Goal: Navigation & Orientation: Understand site structure

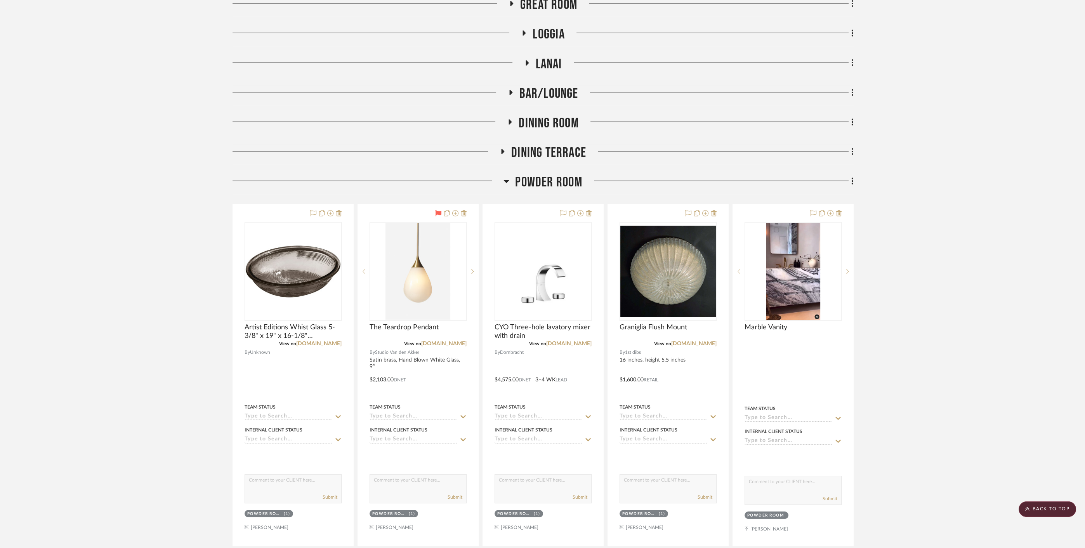
click at [533, 182] on span "Powder Room" at bounding box center [548, 182] width 67 height 17
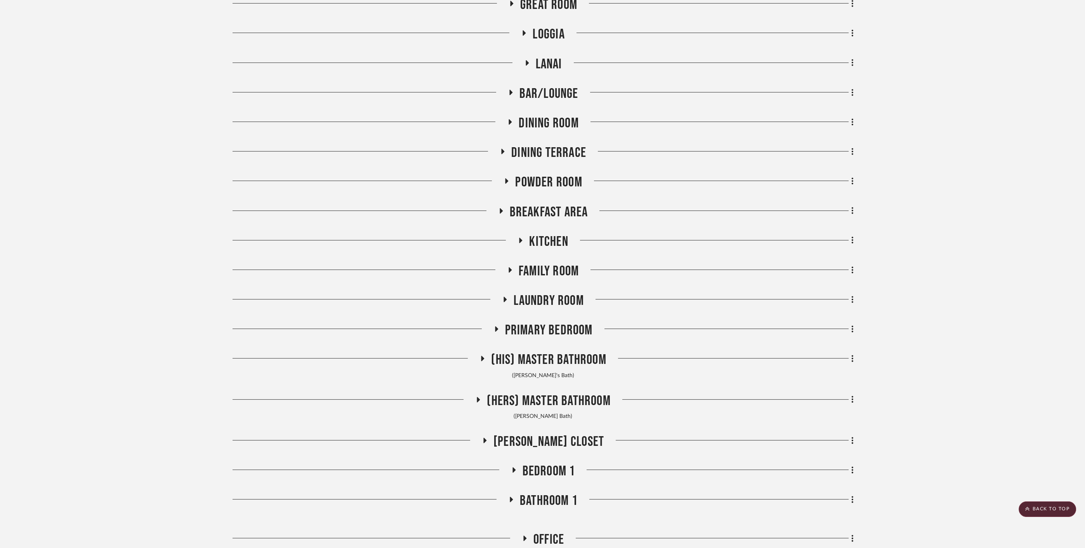
click at [539, 209] on span "Breakfast Area" at bounding box center [549, 212] width 78 height 17
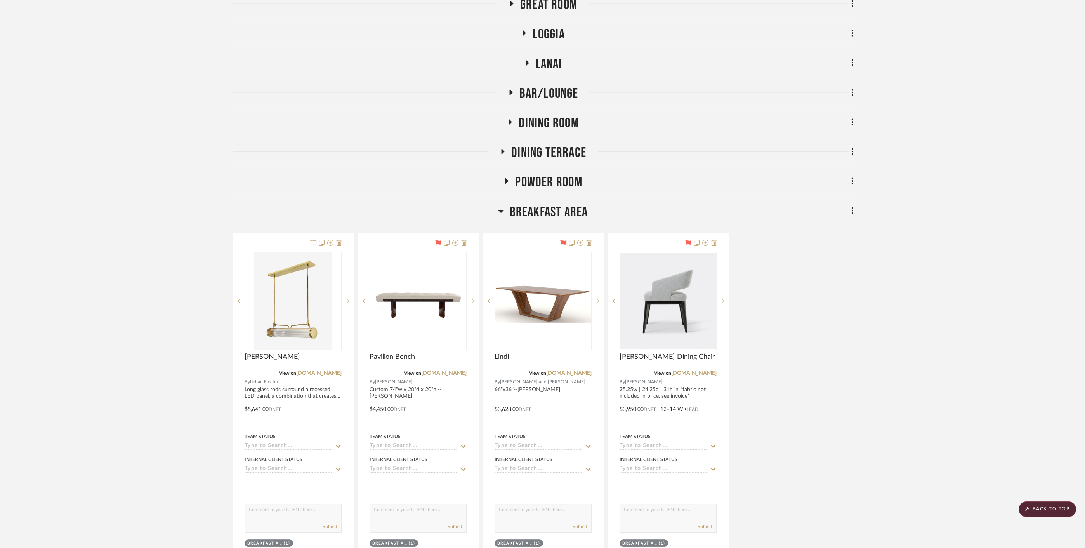
click at [539, 209] on span "Breakfast Area" at bounding box center [549, 212] width 78 height 17
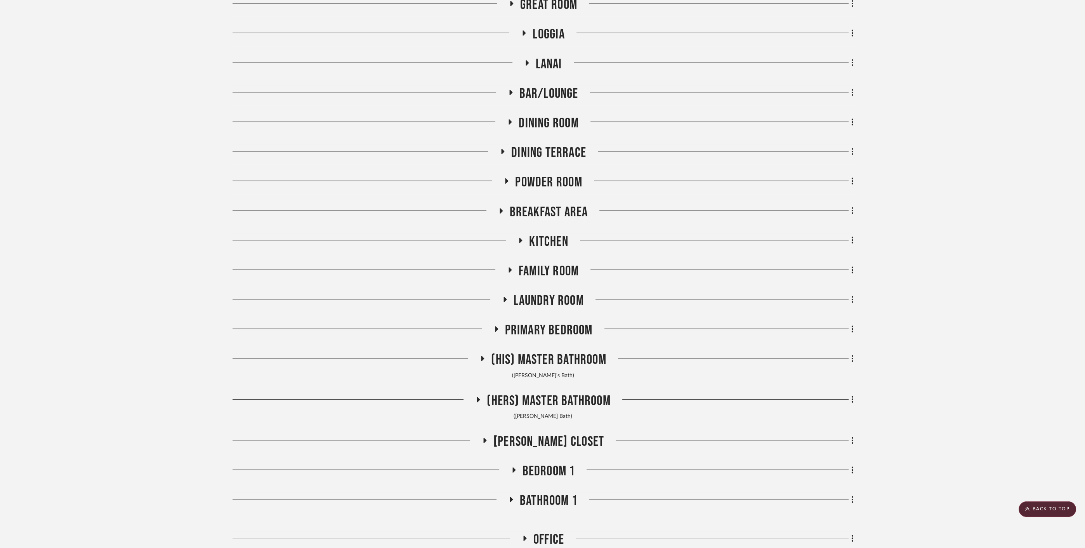
click at [536, 148] on span "Dining Terrace" at bounding box center [548, 152] width 75 height 17
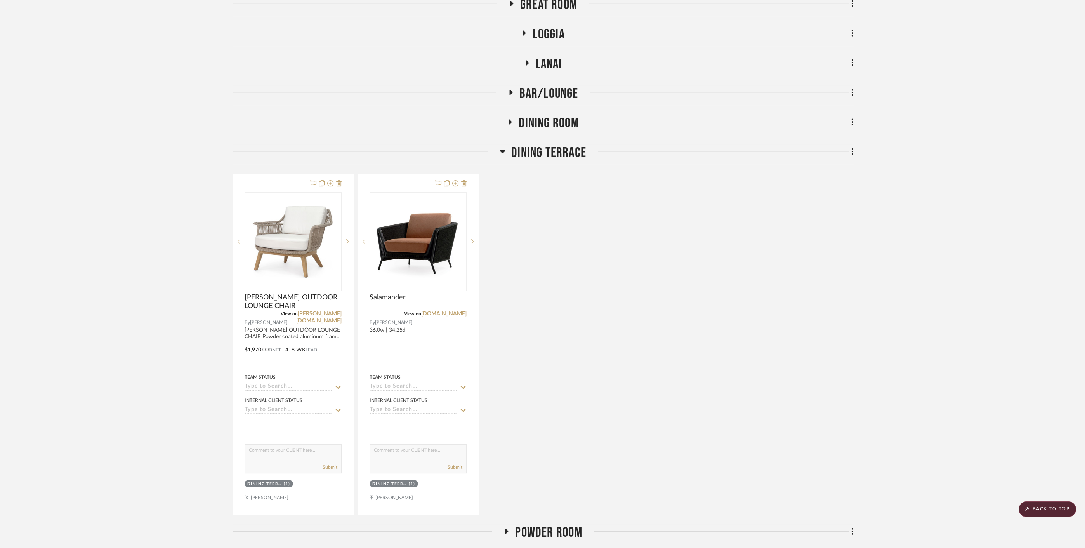
click at [535, 148] on span "Dining Terrace" at bounding box center [548, 152] width 75 height 17
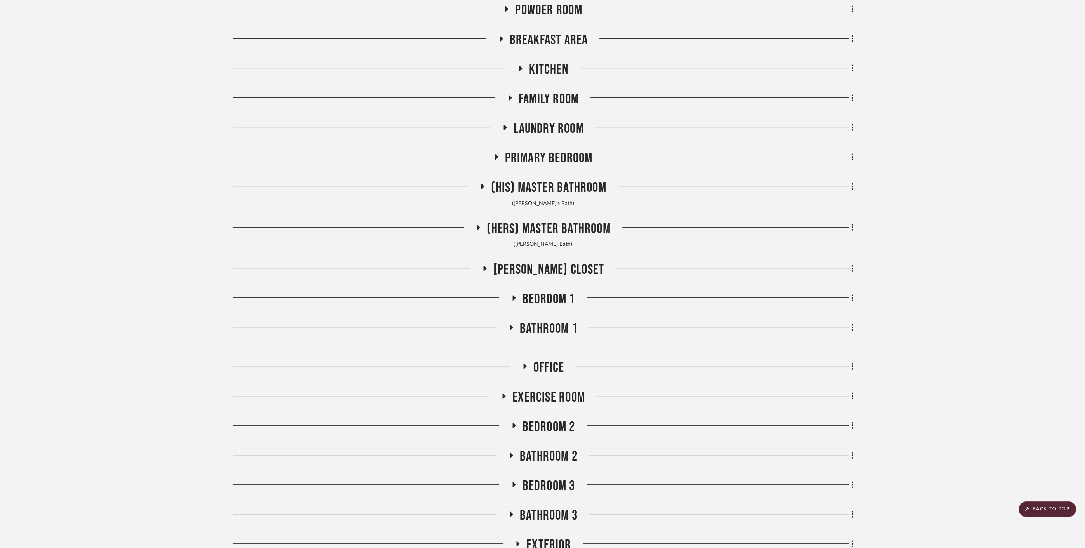
scroll to position [388, 0]
click at [541, 324] on span "Bathroom 1" at bounding box center [549, 327] width 58 height 17
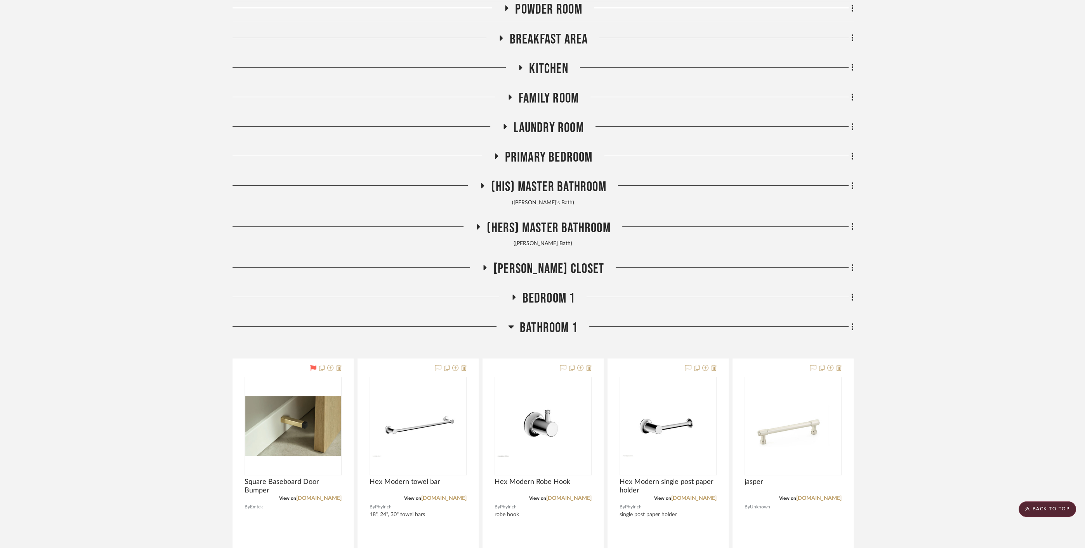
click at [541, 324] on span "Bathroom 1" at bounding box center [549, 327] width 58 height 17
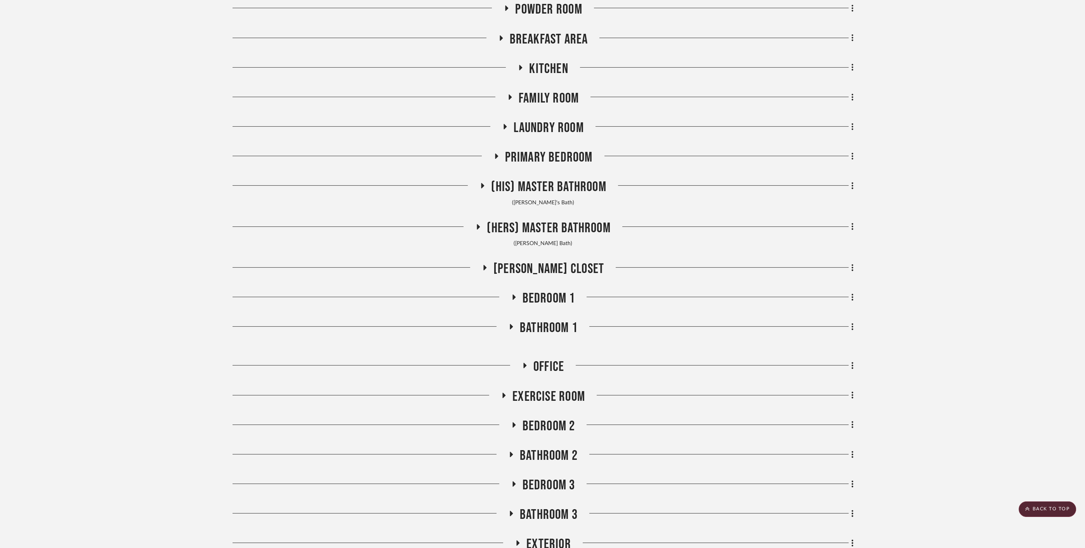
click at [549, 298] on span "Bedroom 1" at bounding box center [548, 298] width 53 height 17
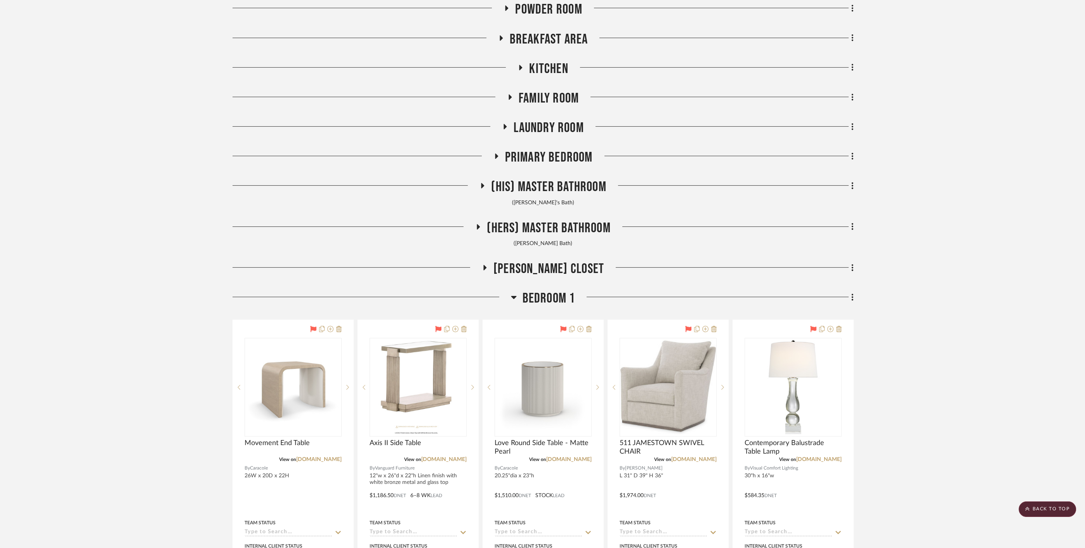
click at [549, 298] on span "Bedroom 1" at bounding box center [548, 298] width 53 height 17
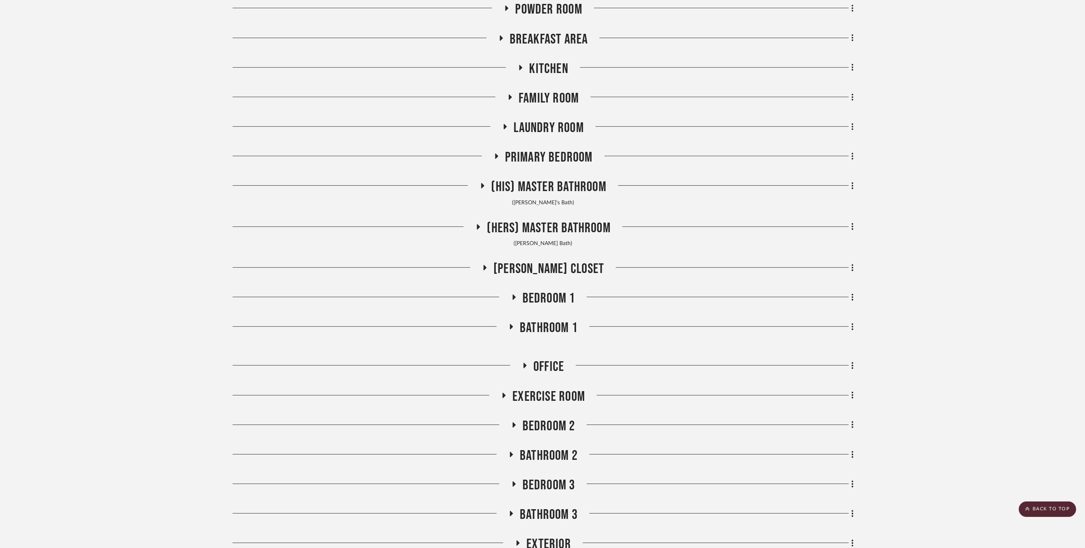
click at [549, 264] on span "[PERSON_NAME] Closet" at bounding box center [548, 268] width 111 height 17
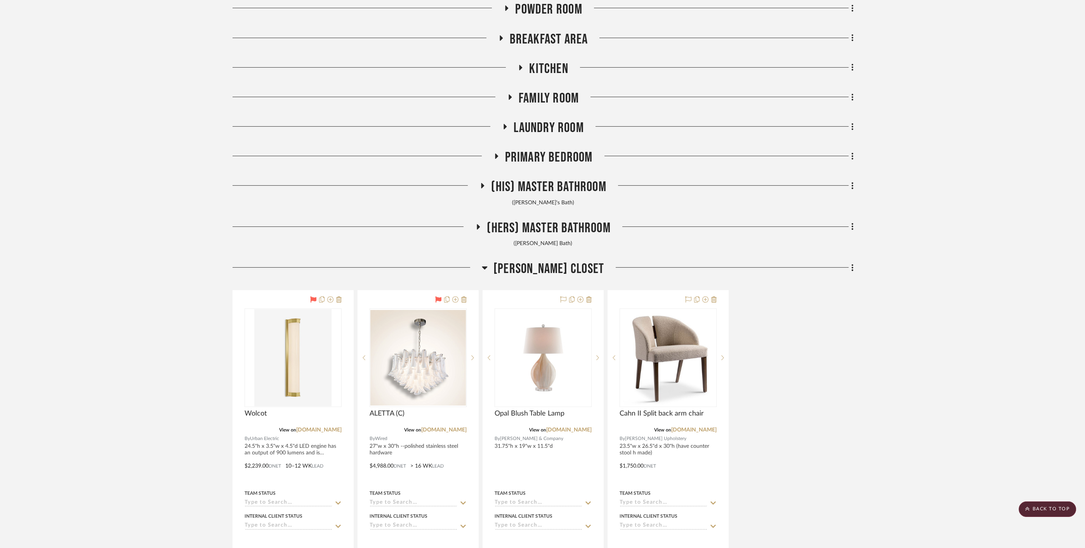
click at [549, 264] on span "[PERSON_NAME] Closet" at bounding box center [548, 268] width 111 height 17
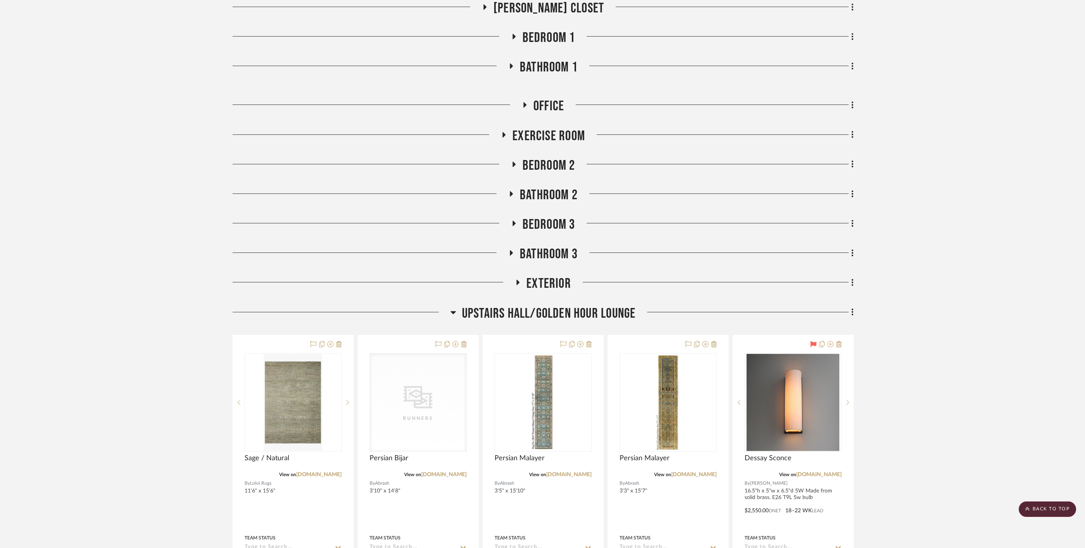
scroll to position [690, 0]
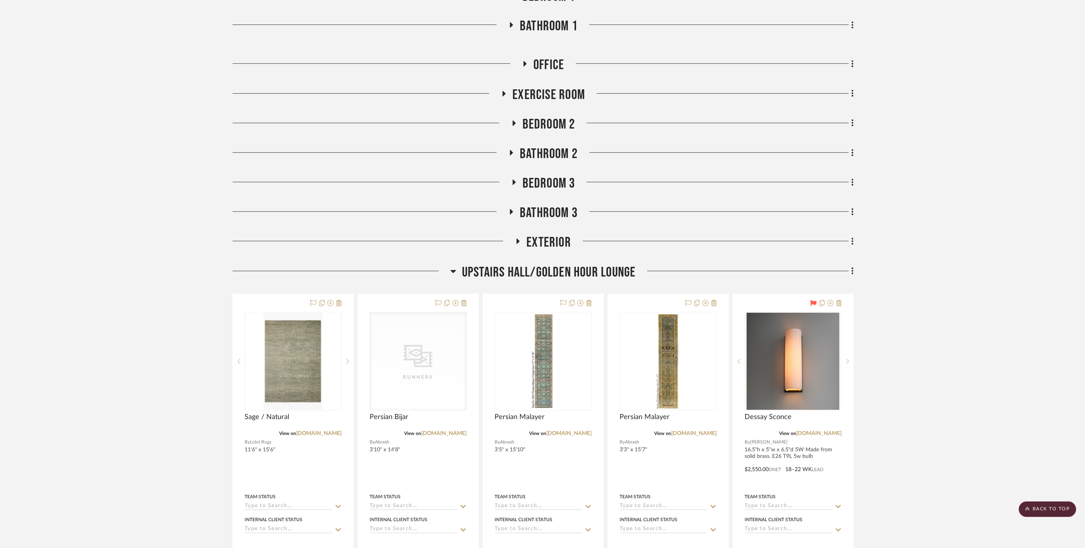
click at [566, 276] on span "Upstairs Hall/Golden Hour Lounge" at bounding box center [548, 272] width 173 height 17
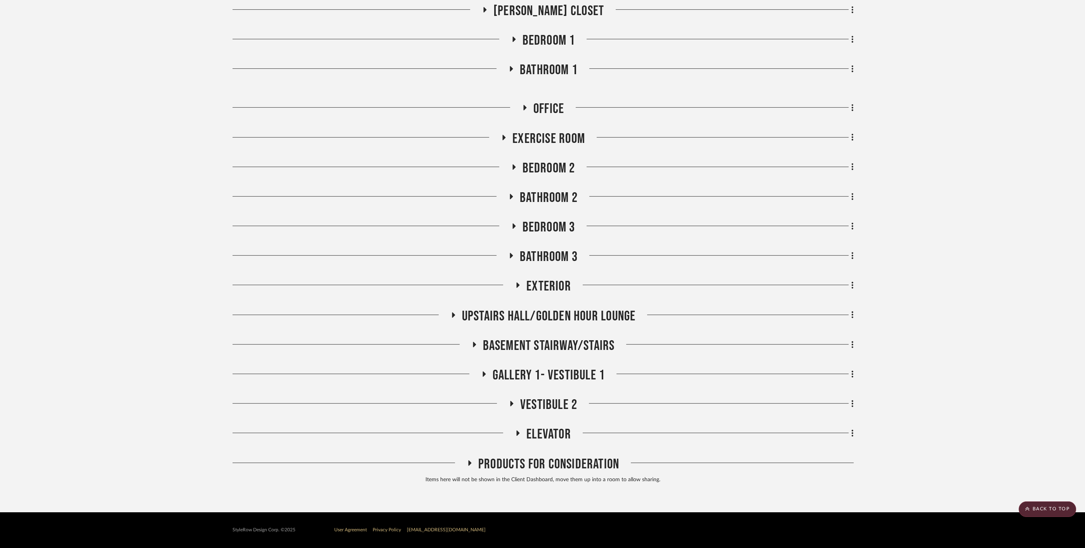
click at [546, 286] on span "Exterior" at bounding box center [548, 286] width 45 height 17
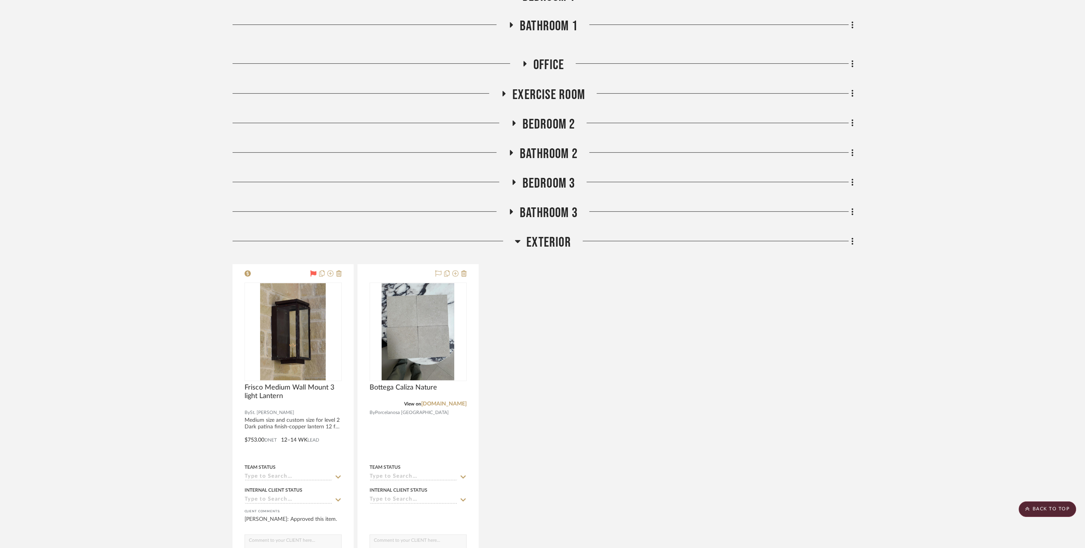
drag, startPoint x: 543, startPoint y: 245, endPoint x: 544, endPoint y: 250, distance: 5.1
click at [543, 245] on span "Exterior" at bounding box center [548, 242] width 45 height 17
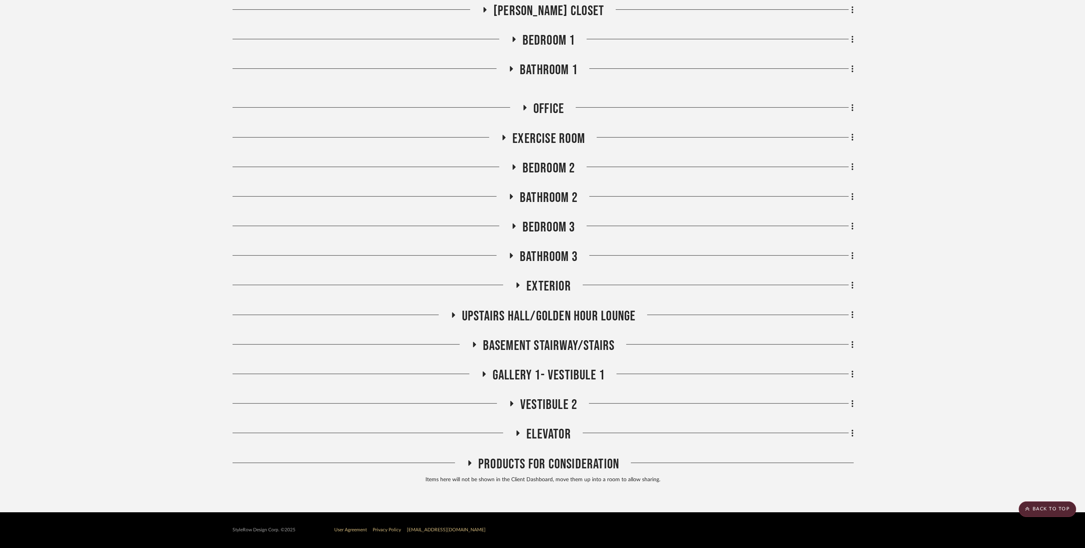
click at [552, 382] on span "Gallery 1- Vestibule 1" at bounding box center [549, 375] width 112 height 17
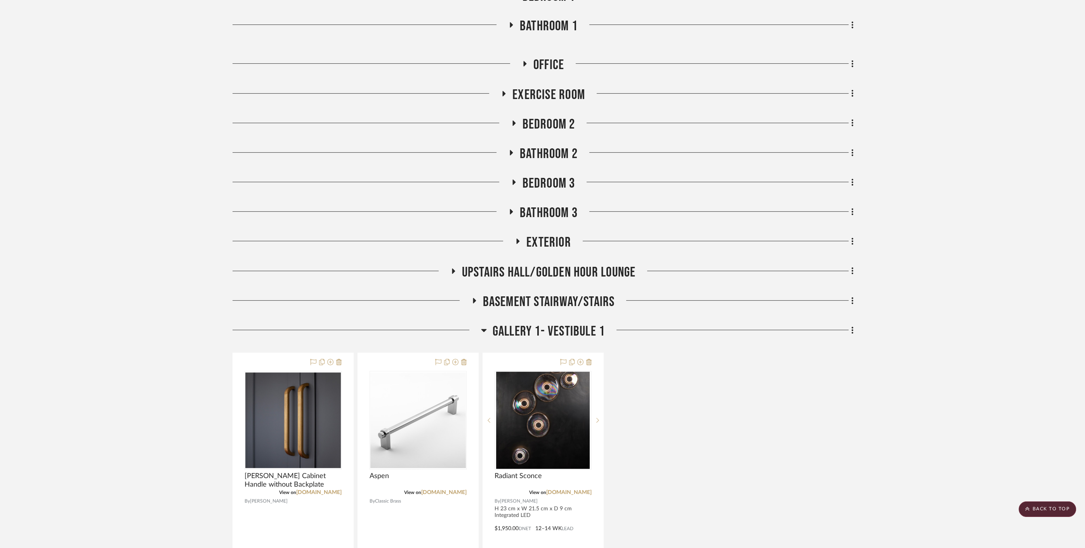
click at [543, 330] on span "Gallery 1- Vestibule 1" at bounding box center [549, 331] width 112 height 17
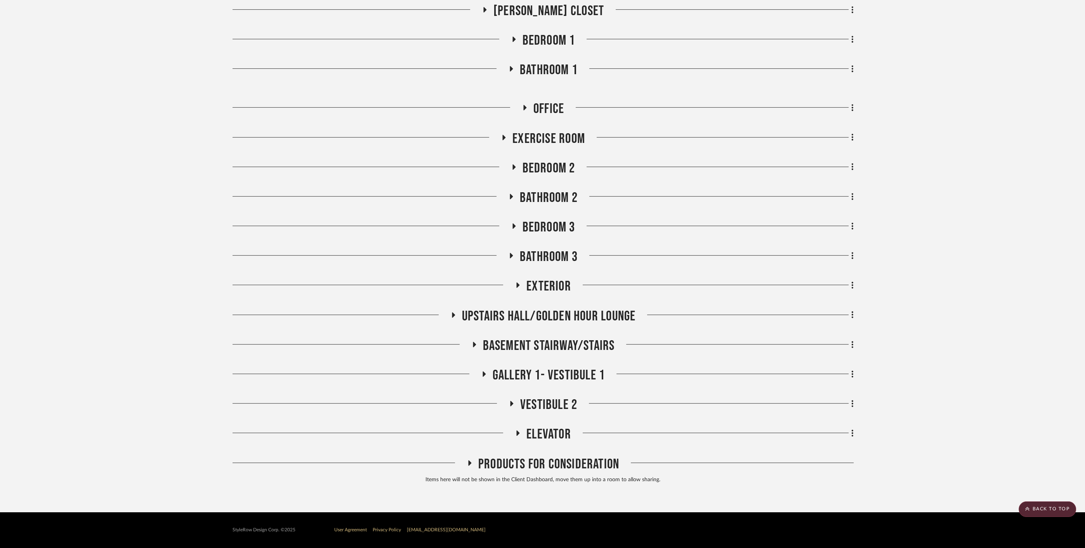
click at [540, 409] on span "Vestibule 2" at bounding box center [548, 404] width 57 height 17
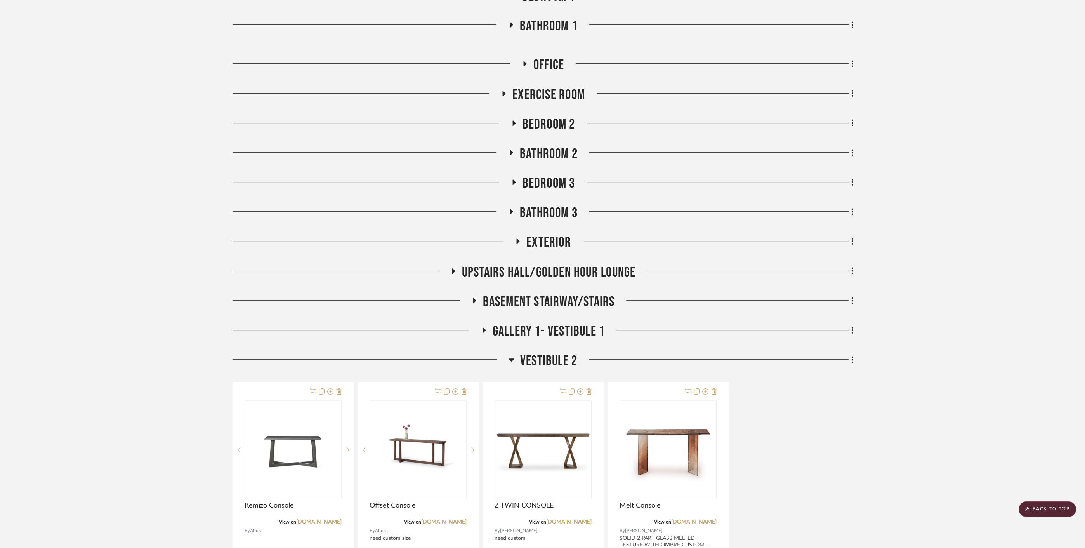
click at [543, 360] on span "Vestibule 2" at bounding box center [548, 360] width 57 height 17
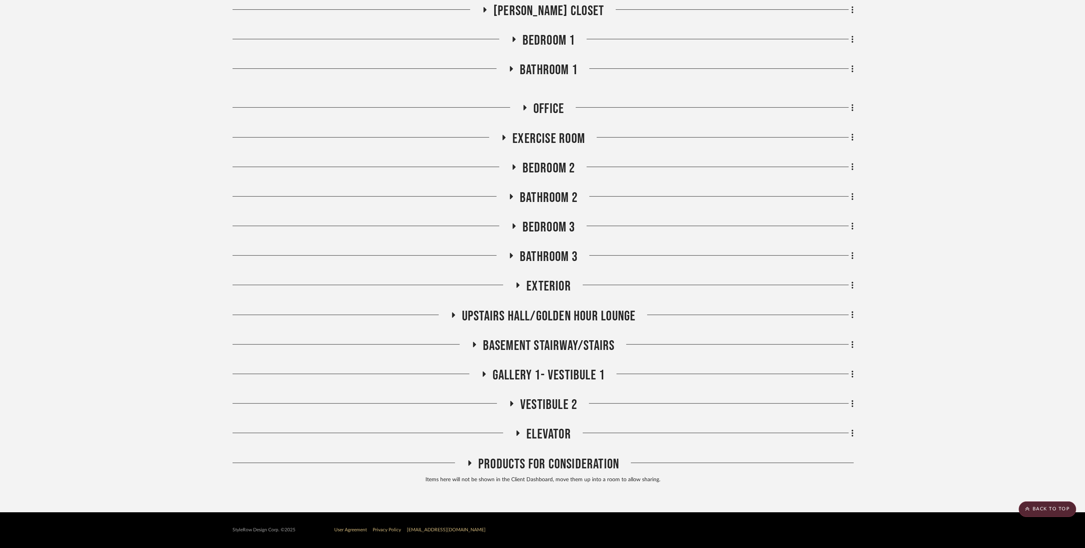
click at [538, 409] on span "Vestibule 2" at bounding box center [548, 404] width 57 height 17
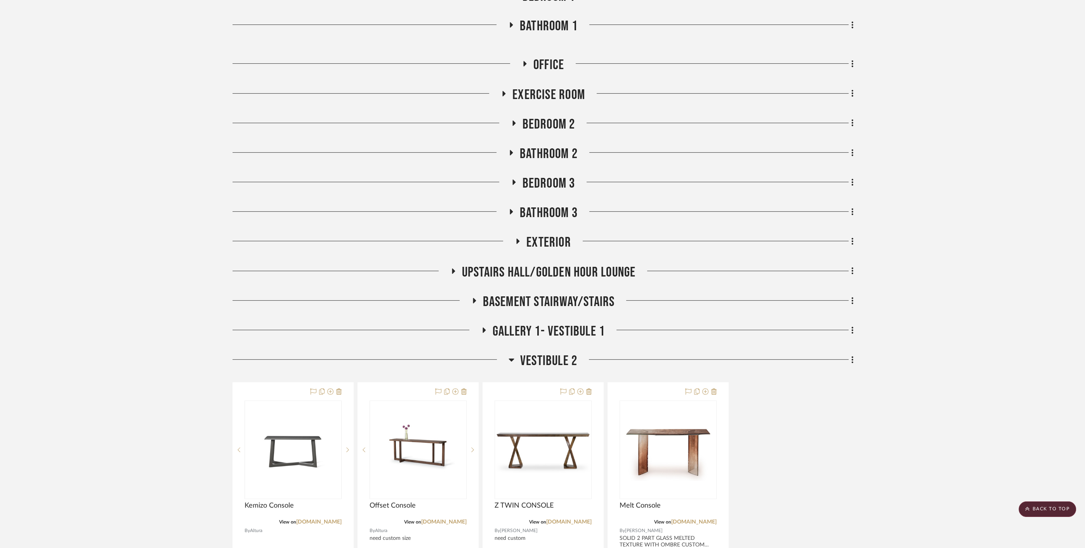
click at [536, 361] on span "Vestibule 2" at bounding box center [548, 360] width 57 height 17
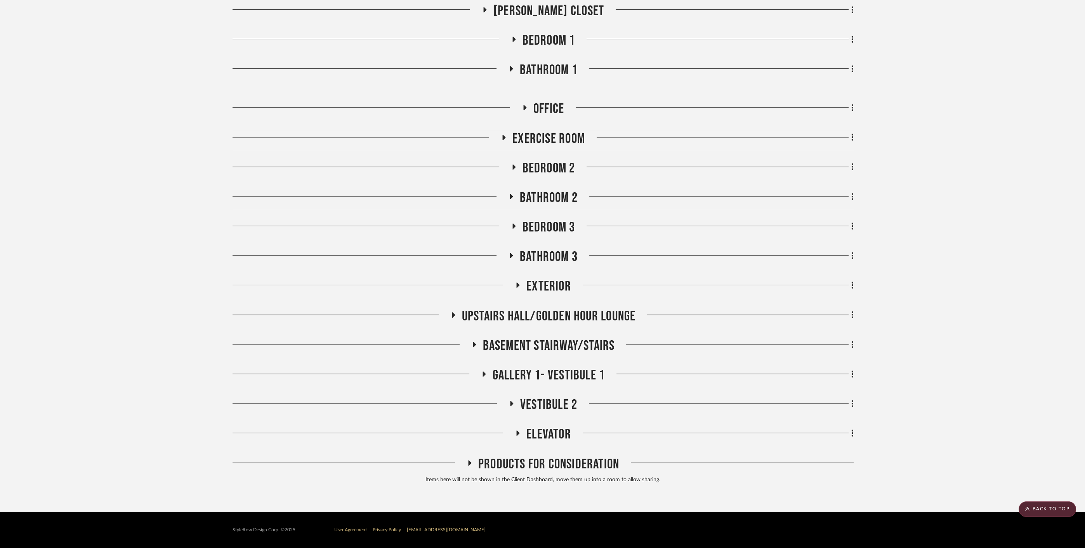
click at [545, 439] on span "Elevator" at bounding box center [548, 434] width 45 height 17
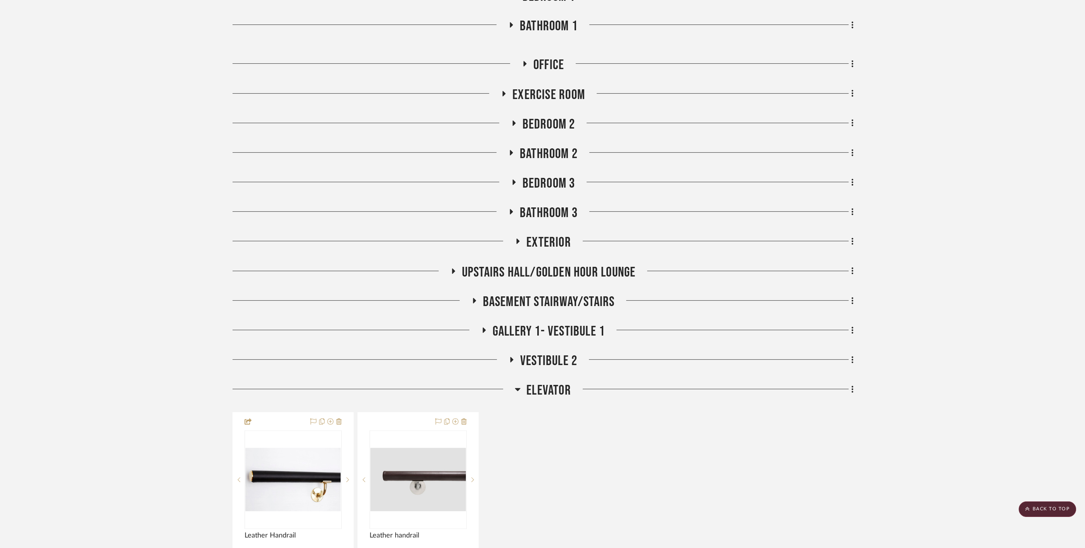
click at [523, 387] on h3 "Elevator" at bounding box center [543, 390] width 56 height 17
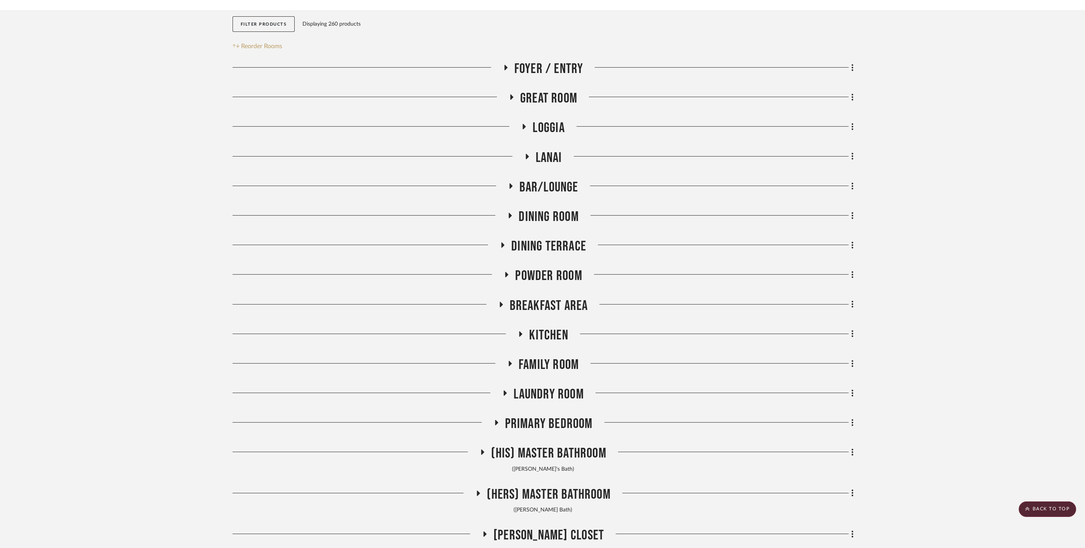
scroll to position [85, 0]
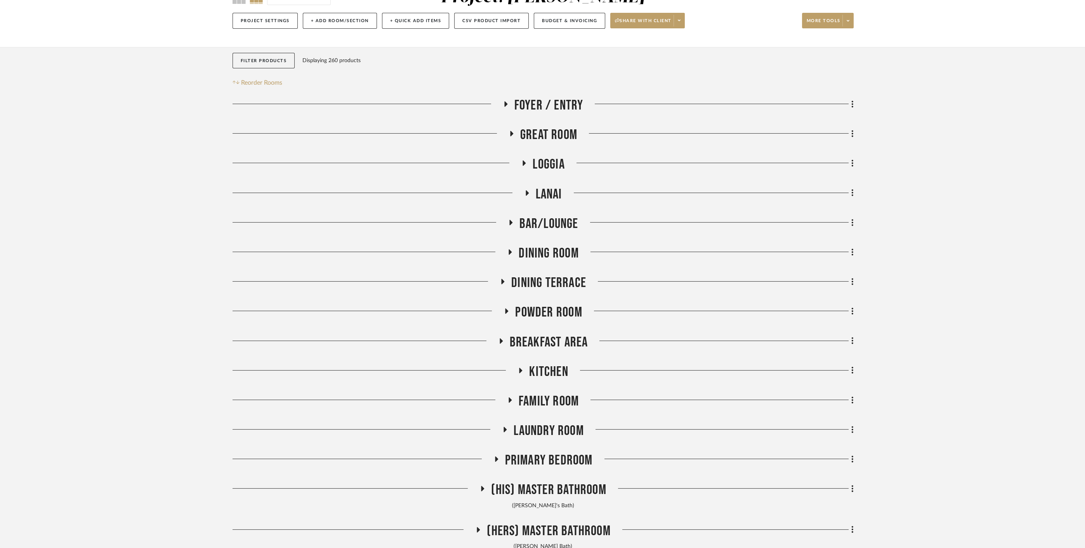
click at [552, 344] on span "Breakfast Area" at bounding box center [549, 342] width 78 height 17
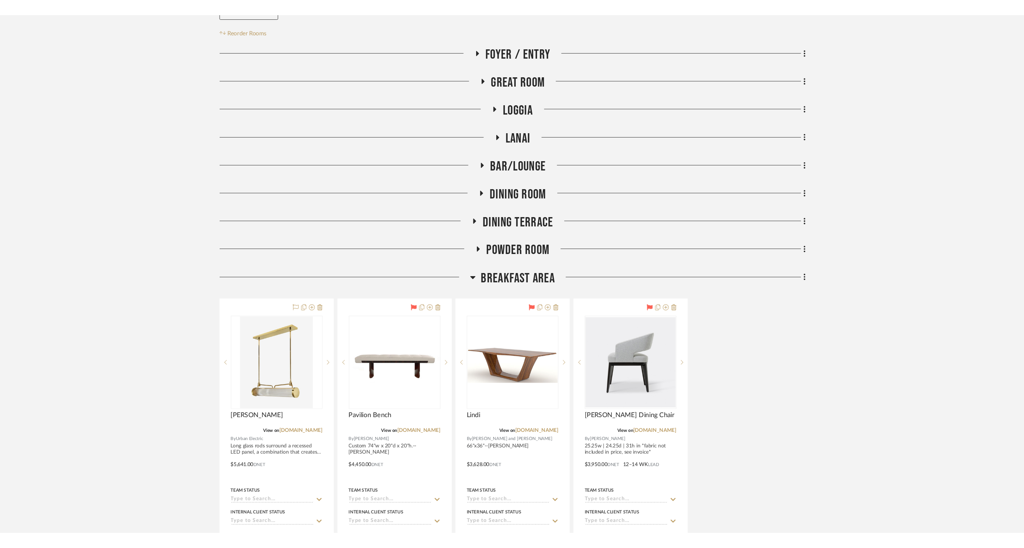
scroll to position [172, 0]
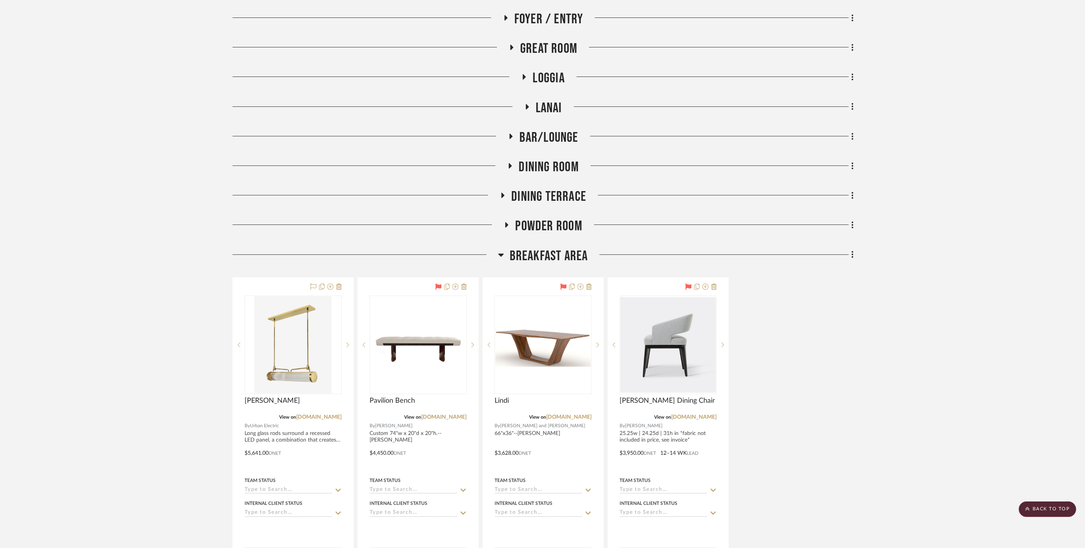
click at [533, 256] on span "Breakfast Area" at bounding box center [549, 256] width 78 height 17
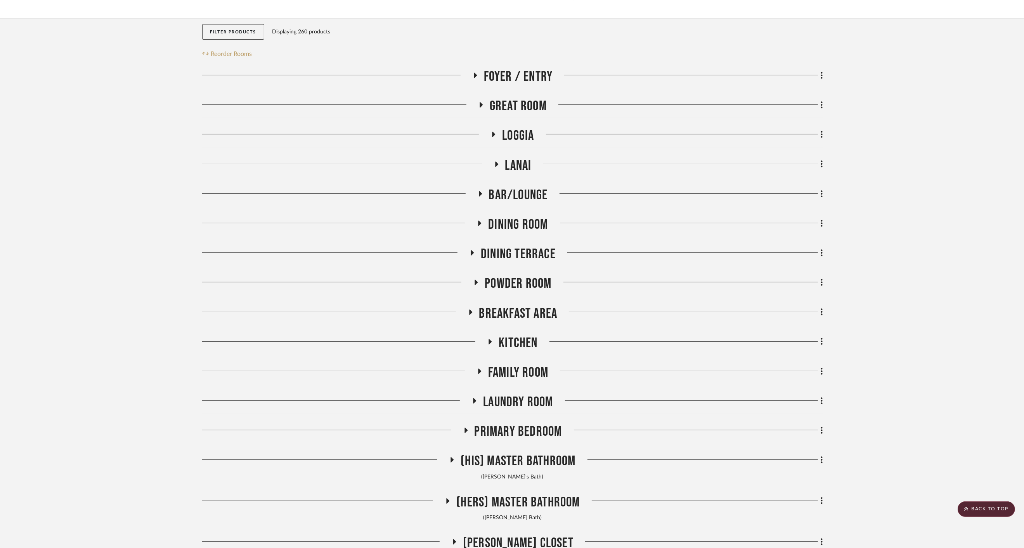
scroll to position [85, 0]
